Goal: Transaction & Acquisition: Book appointment/travel/reservation

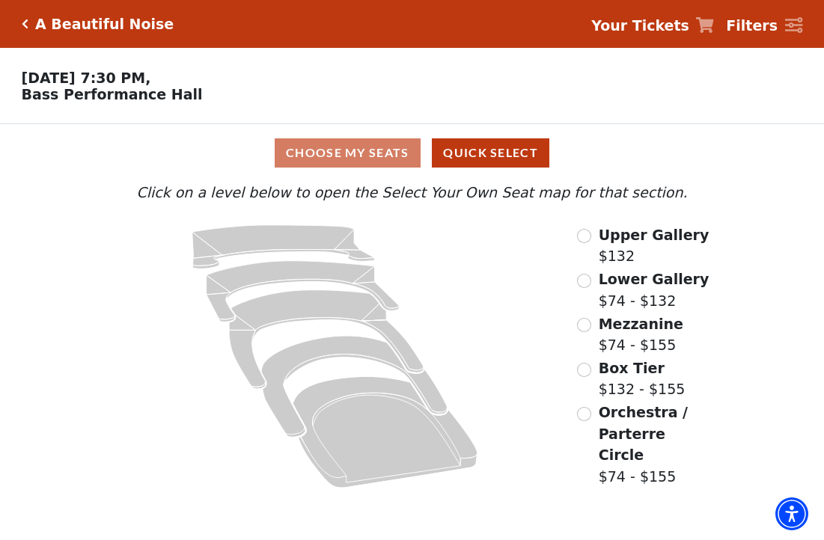
click at [328, 159] on div "Choose My Seats Quick Select" at bounding box center [412, 152] width 618 height 29
click at [590, 421] on input "Orchestra / Parterre Circle$74 - $155\a" at bounding box center [584, 414] width 14 height 14
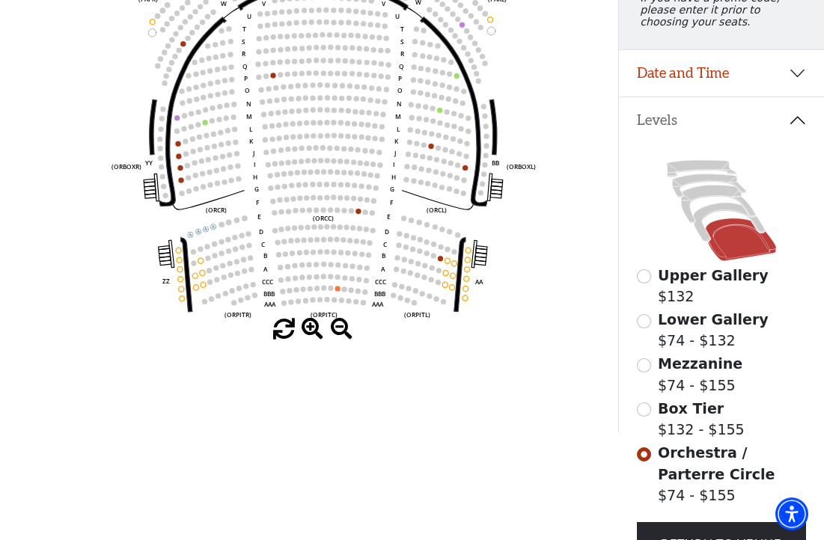
scroll to position [231, 0]
click at [453, 289] on circle at bounding box center [452, 288] width 5 height 5
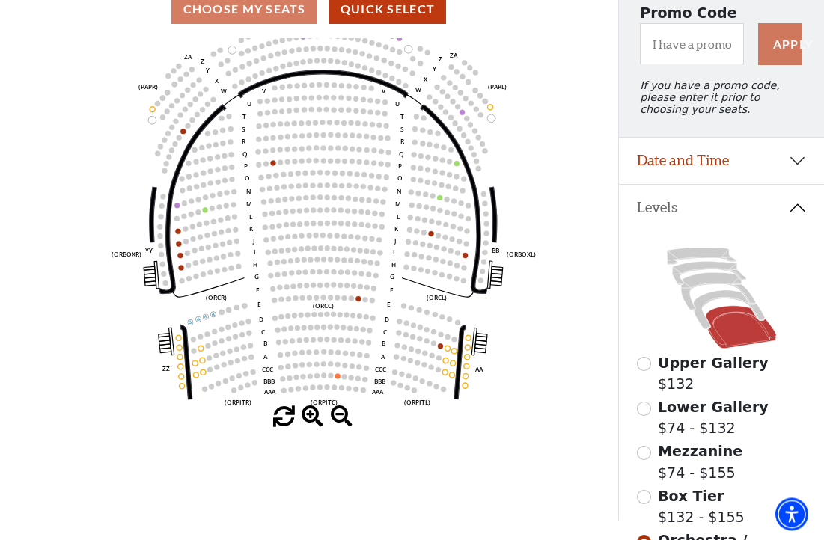
scroll to position [0, 0]
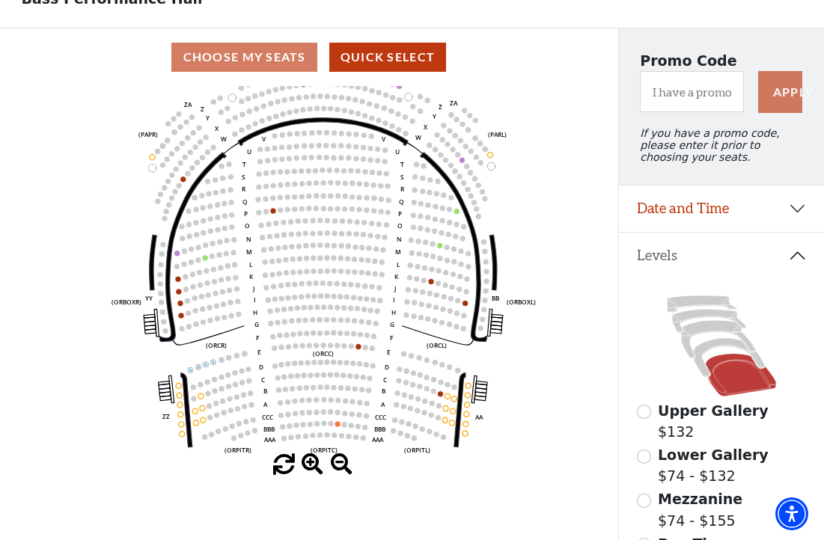
click at [641, 405] on input "Upper Gallery$132\a" at bounding box center [644, 412] width 14 height 14
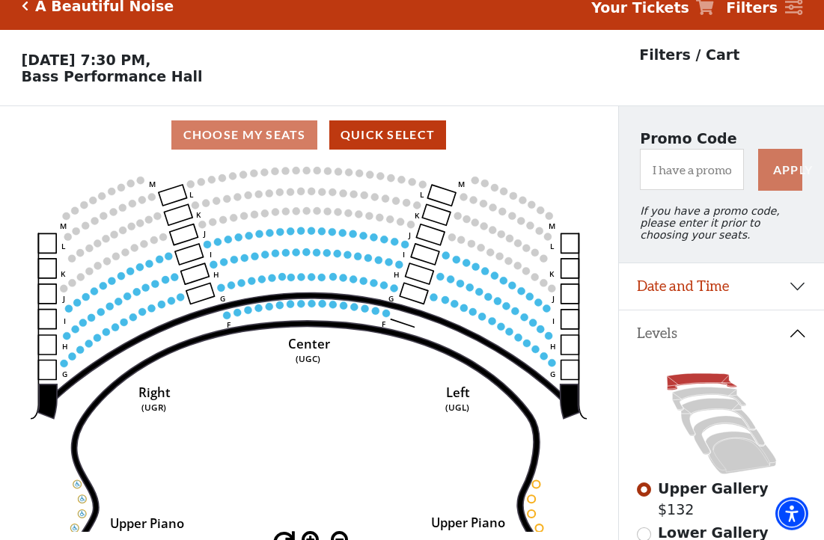
scroll to position [70, 0]
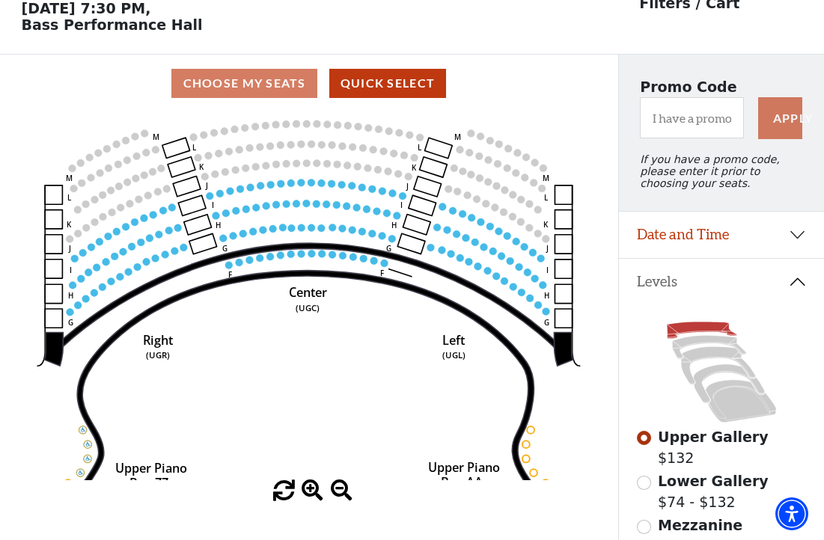
click at [231, 261] on icon "Center (UGC) Right (UGR) Left (UGL) Upper Piano Box ZZ (UPBR) Upper Piano Box A…" at bounding box center [309, 296] width 556 height 368
click at [247, 264] on use "Seat Selected" at bounding box center [249, 260] width 8 height 8
click at [246, 266] on icon "Center (UGC) Right (UGR) Left (UGL) Upper Piano Box ZZ (UPBR) Upper Piano Box A…" at bounding box center [309, 296] width 556 height 368
click at [243, 236] on circle at bounding box center [242, 233] width 7 height 7
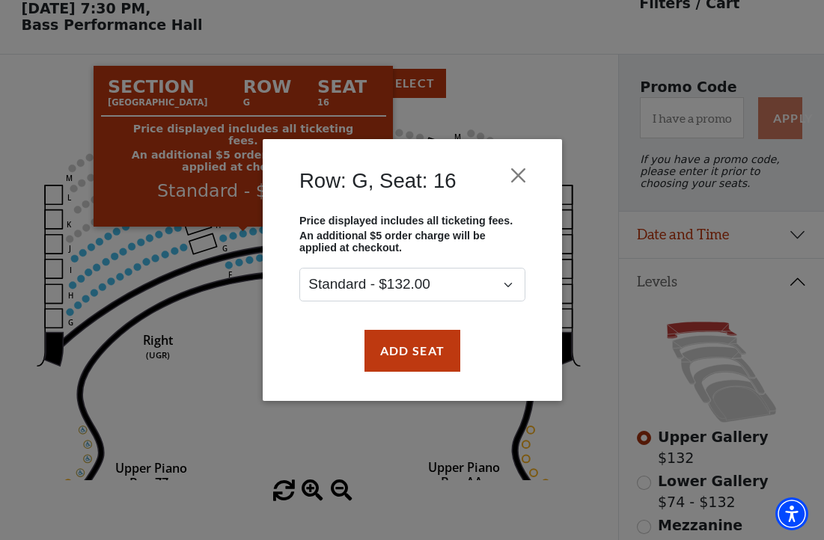
click at [517, 173] on button "Close" at bounding box center [518, 175] width 28 height 28
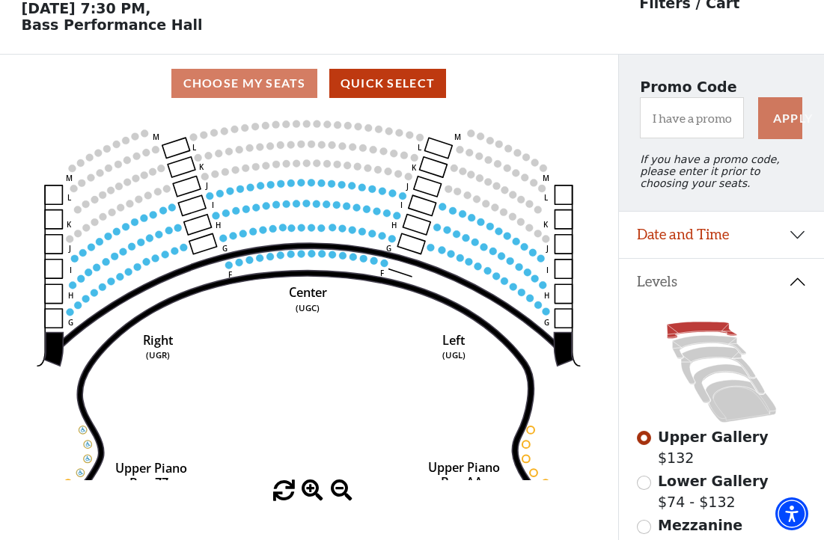
click at [355, 257] on circle at bounding box center [353, 256] width 7 height 7
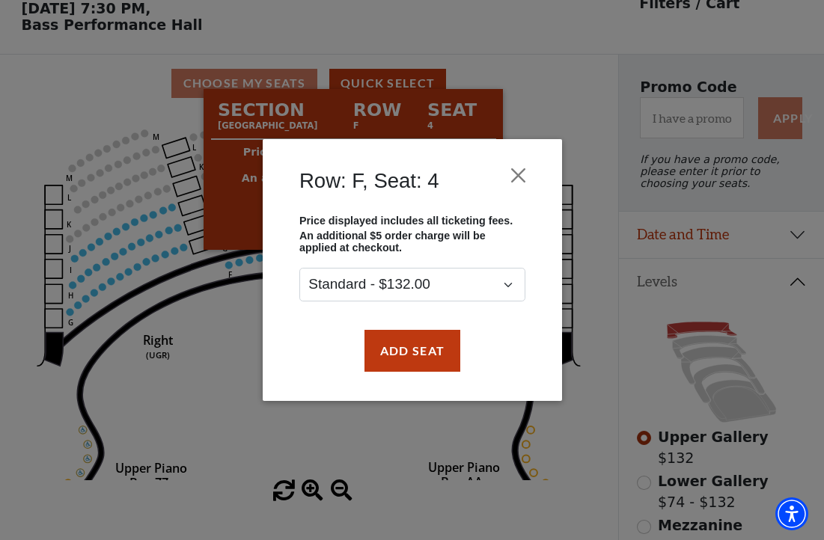
click at [516, 168] on button "Close" at bounding box center [518, 175] width 28 height 28
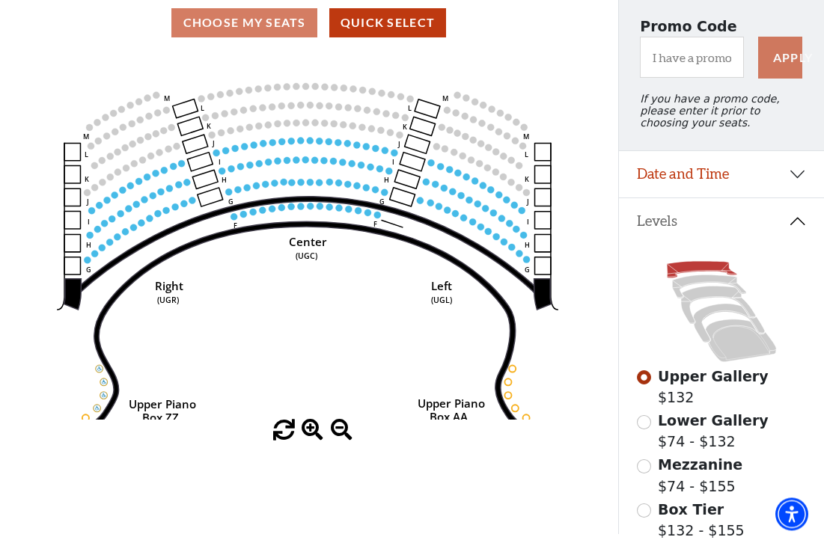
scroll to position [151, 0]
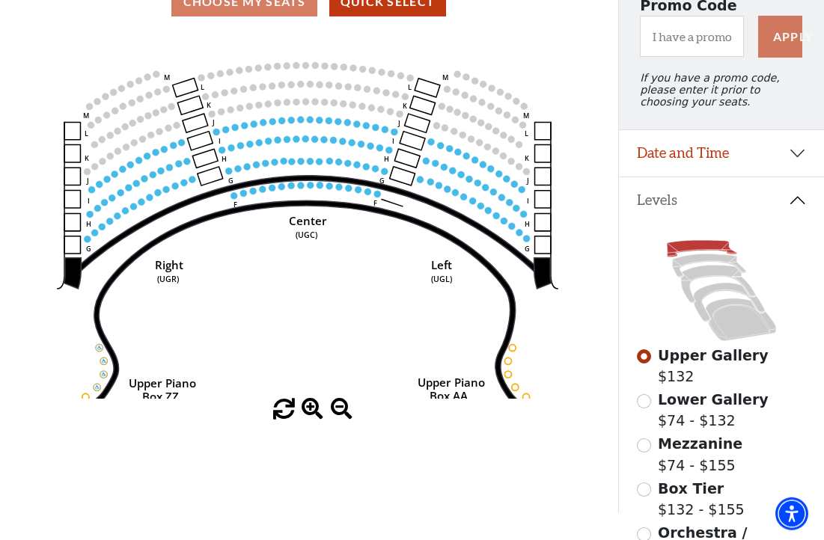
click at [647, 497] on input "Box Tier$132 - $155\a" at bounding box center [644, 490] width 14 height 14
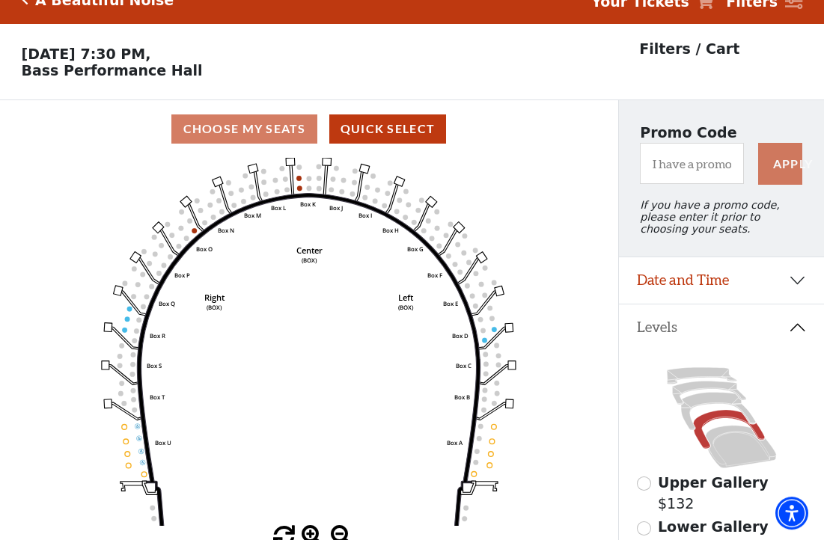
scroll to position [70, 0]
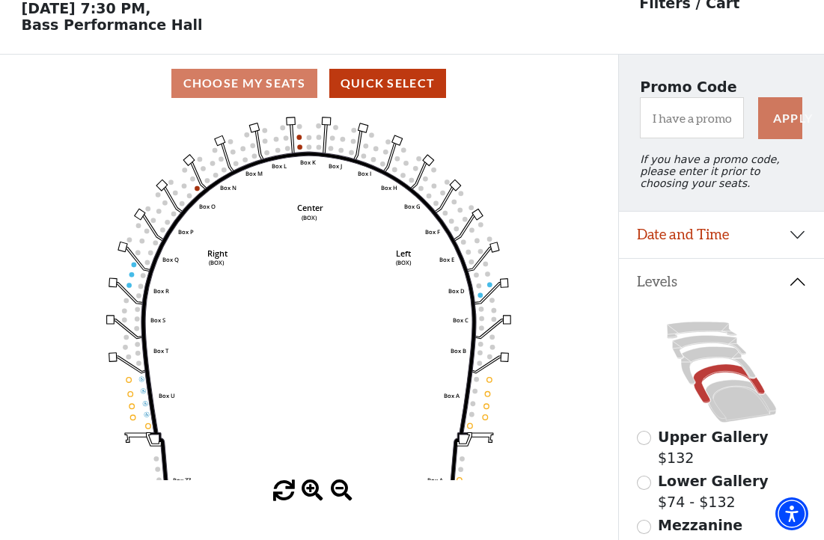
click at [482, 296] on circle at bounding box center [480, 295] width 5 height 5
click at [488, 281] on icon "Left (BOX) Right (BOX) Center (BOX) Box ZZ Box U Box T Box S Box R Box Q Box P …" at bounding box center [309, 296] width 556 height 368
click at [486, 277] on circle at bounding box center [488, 274] width 5 height 5
click at [486, 286] on icon "Left (BOX) Right (BOX) Center (BOX) Box ZZ Box U Box T Box S Box R Box Q Box P …" at bounding box center [309, 296] width 556 height 368
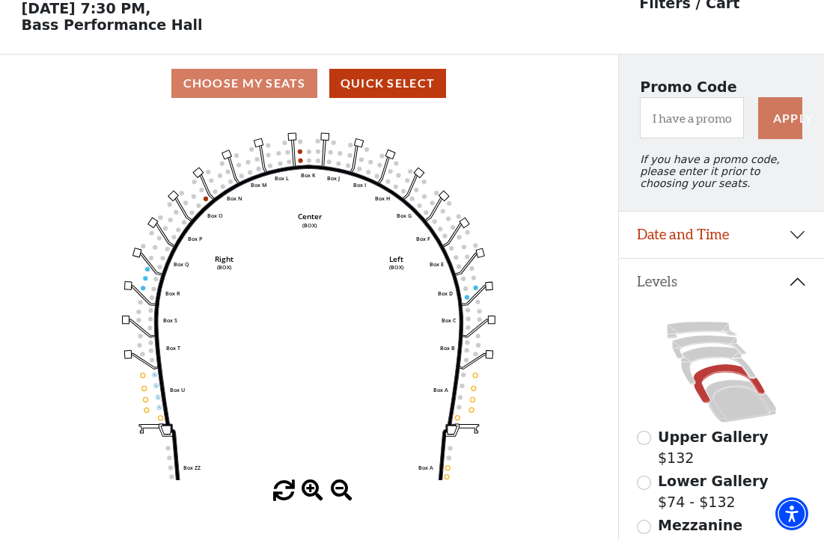
click at [474, 293] on icon "Left (BOX) Right (BOX) Center (BOX) Box ZZ Box U Box T Box S Box R Box Q Box P …" at bounding box center [309, 296] width 556 height 368
click at [473, 287] on icon "Left (BOX) Right (BOX) Center (BOX) Box ZZ Box U Box T Box S Box R Box Q Box P …" at bounding box center [309, 296] width 556 height 368
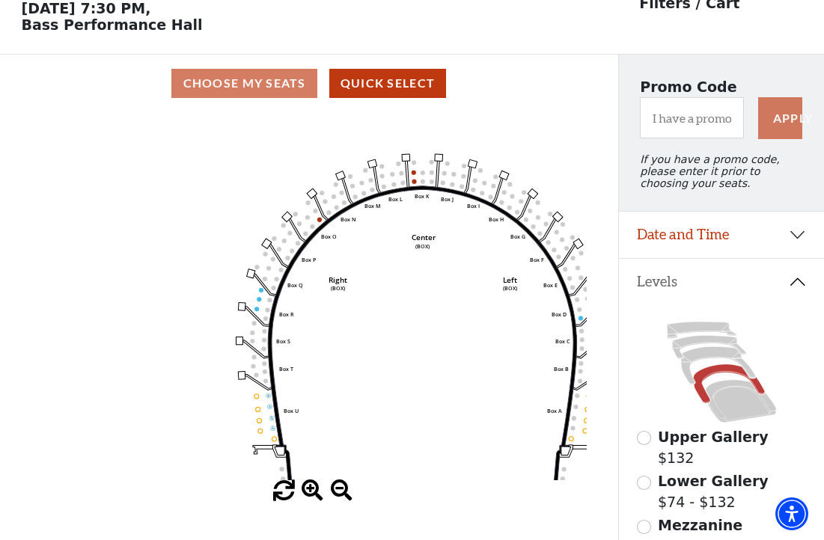
click at [254, 305] on icon "Left (BOX) Right (BOX) Center (BOX) Box ZZ Box U Box T Box S Box R Box Q Box P …" at bounding box center [309, 296] width 556 height 368
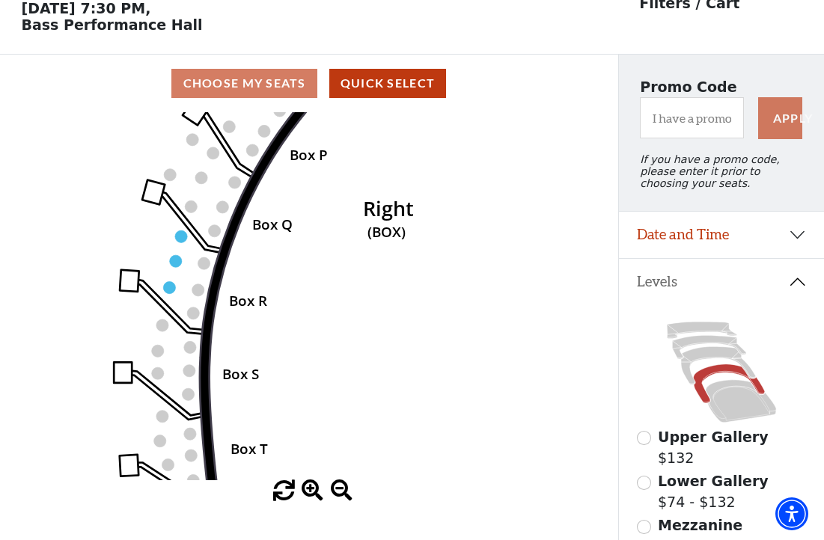
click at [171, 291] on circle at bounding box center [170, 287] width 12 height 12
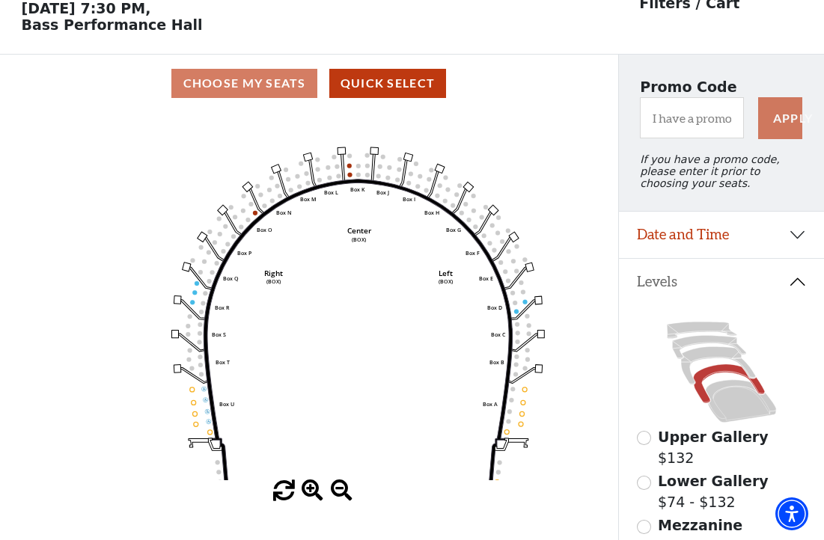
click at [120, 426] on icon "Left (BOX) Right (BOX) Center (BOX) Box ZZ Box U Box T Box S Box R Box Q Box P …" at bounding box center [309, 296] width 556 height 368
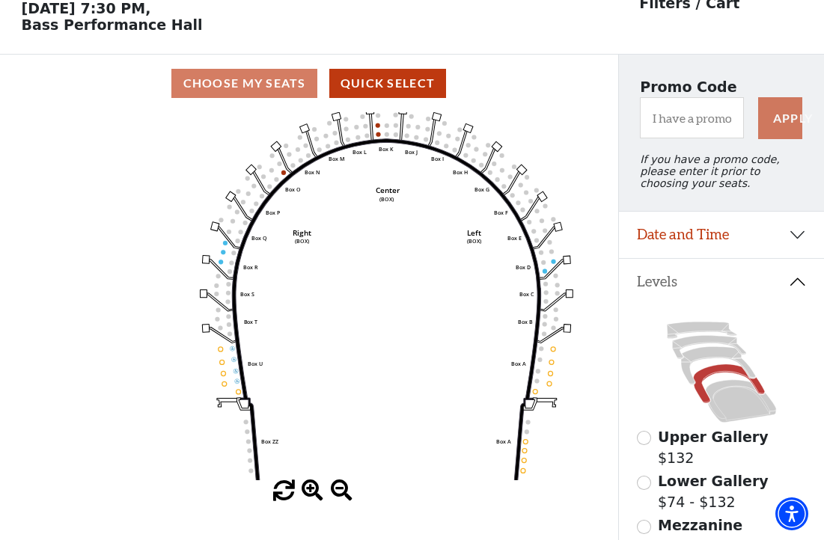
click at [730, 413] on icon at bounding box center [740, 401] width 71 height 43
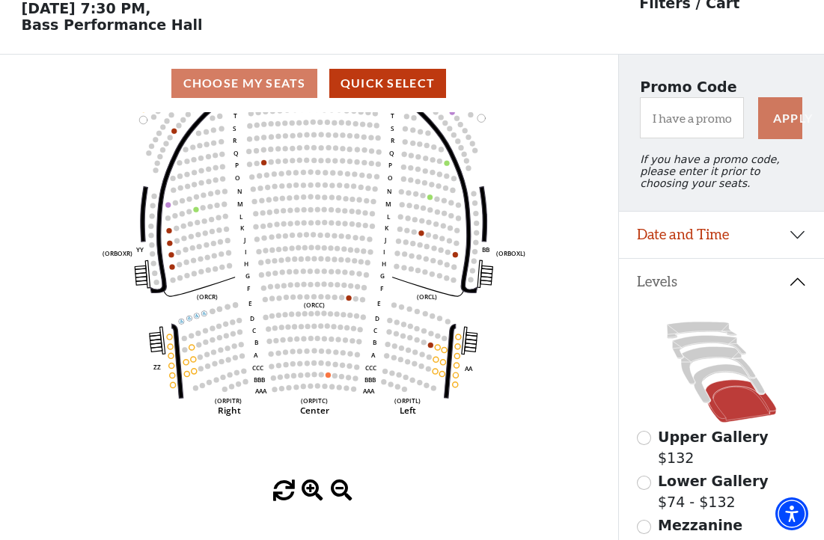
click at [172, 257] on circle at bounding box center [171, 254] width 5 height 5
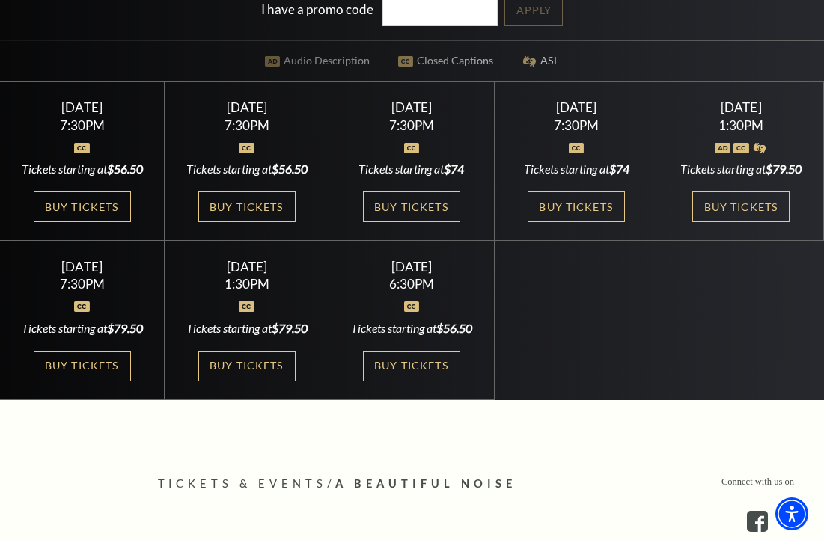
click at [403, 382] on link "Buy Tickets" at bounding box center [411, 366] width 97 height 31
click at [406, 382] on link "Buy Tickets" at bounding box center [411, 366] width 97 height 31
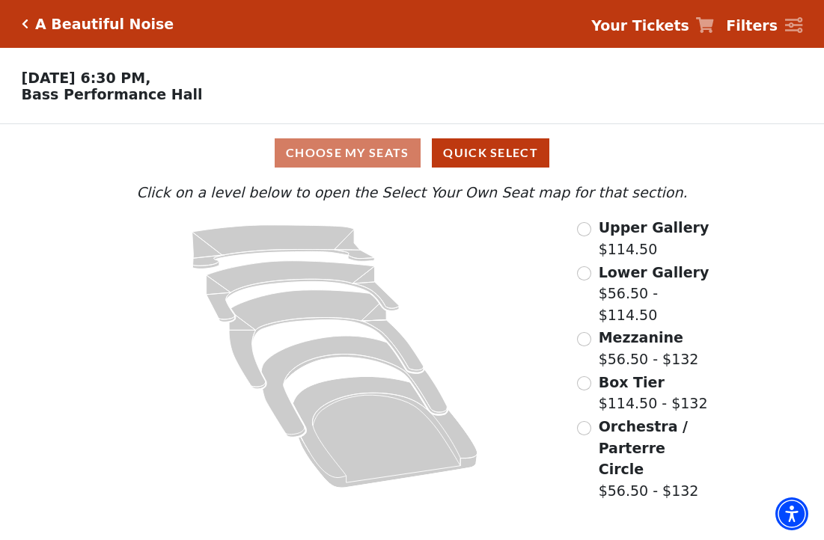
click at [589, 431] on input "Orchestra / Parterre Circle$56.50 - $132\a" at bounding box center [584, 428] width 14 height 14
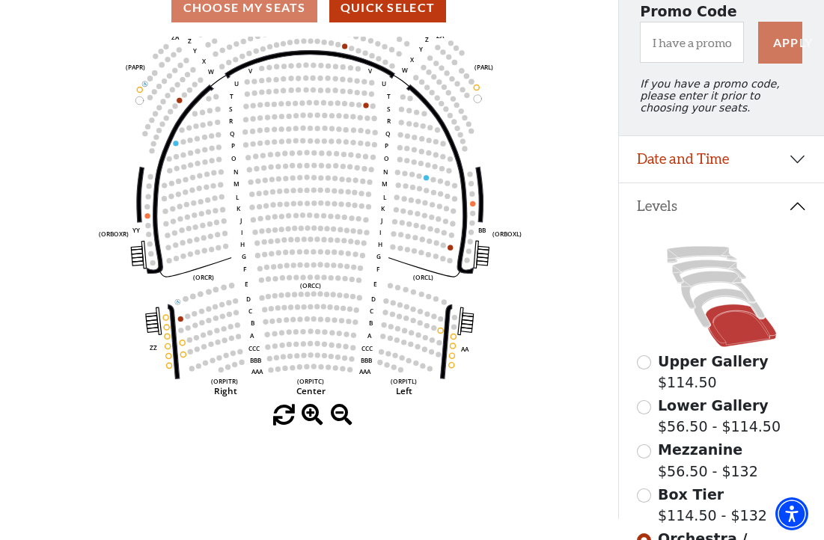
click at [641, 489] on input "Box Tier$114.50 - $132\a" at bounding box center [644, 496] width 14 height 14
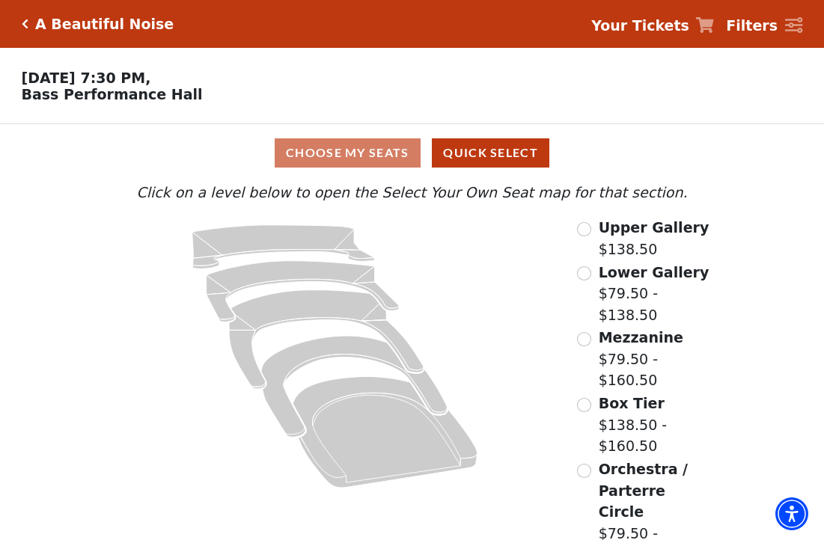
click at [587, 464] on input "Orchestra / Parterre Circle$79.50 - $160.50\a" at bounding box center [584, 471] width 14 height 14
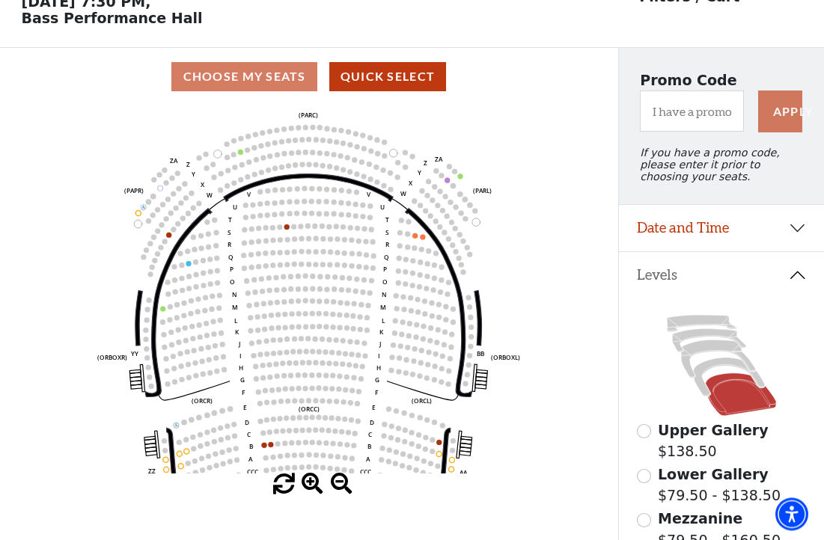
scroll to position [76, 0]
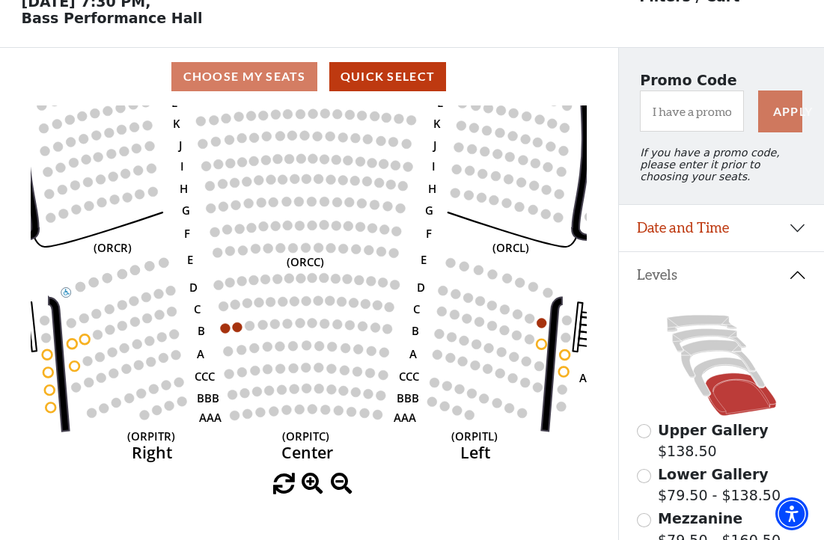
click at [226, 332] on circle at bounding box center [226, 328] width 10 height 10
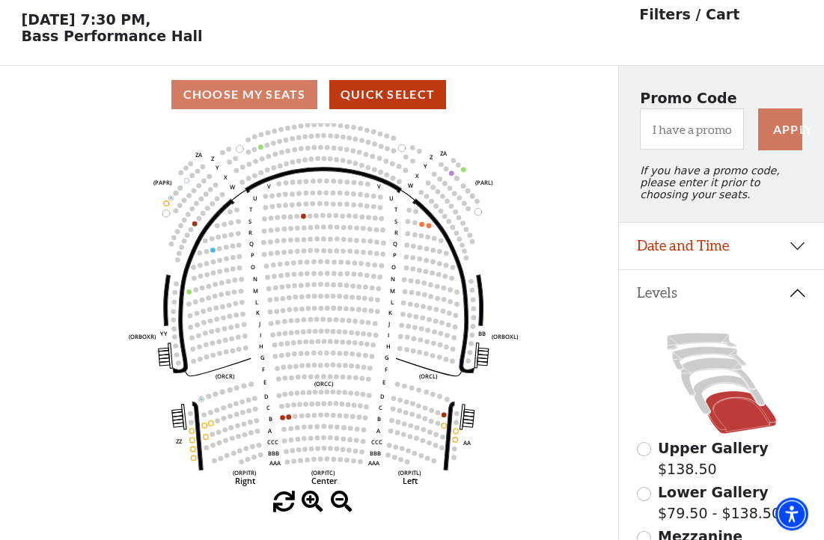
scroll to position [58, 0]
